Goal: Task Accomplishment & Management: Use online tool/utility

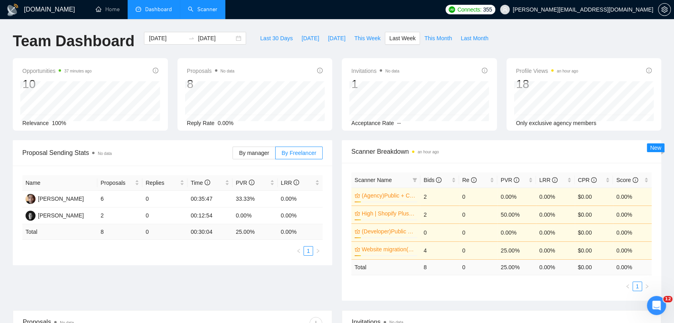
click at [204, 11] on link "Scanner" at bounding box center [203, 9] width 30 height 7
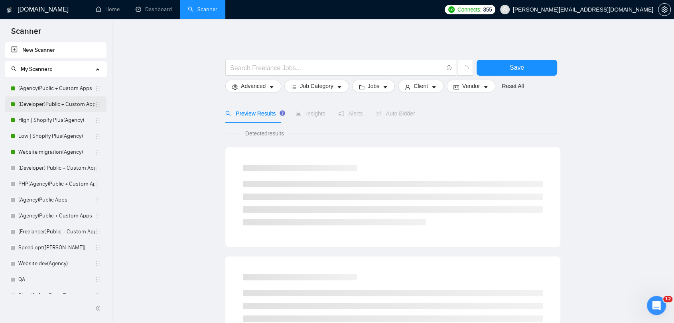
click at [62, 108] on link "(Developer)Public + Custom Apps" at bounding box center [56, 105] width 76 height 16
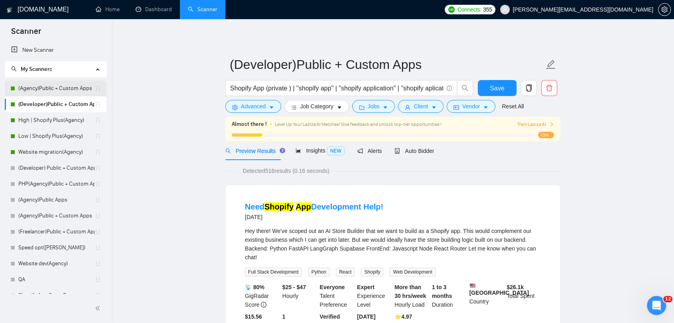
click at [42, 89] on link "(Agency)Public + Custom Apps" at bounding box center [56, 89] width 76 height 16
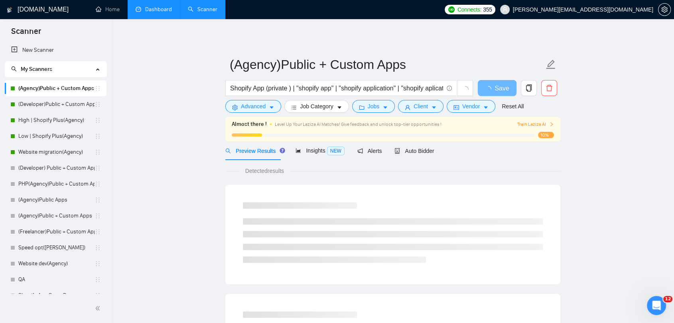
click at [163, 10] on link "Dashboard" at bounding box center [154, 9] width 36 height 7
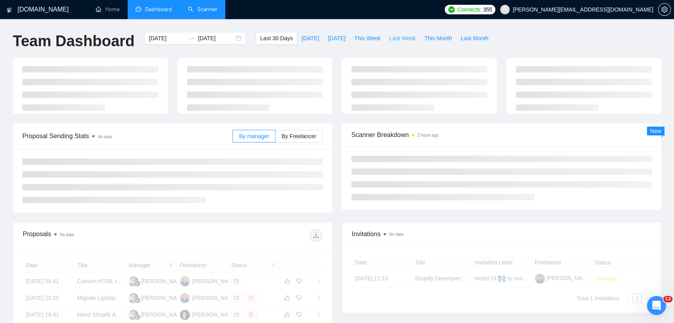
click at [389, 39] on span "Last Week" at bounding box center [402, 38] width 26 height 9
type input "[DATE]"
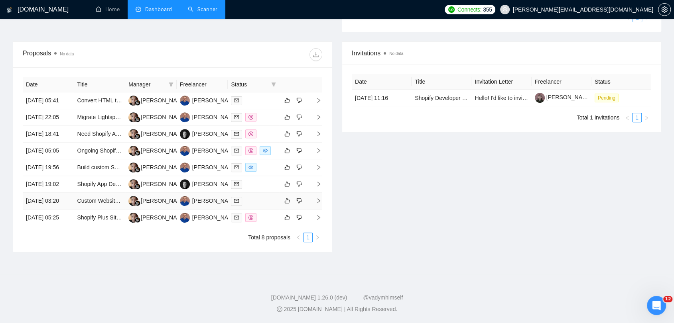
scroll to position [266, 0]
